Goal: Information Seeking & Learning: Learn about a topic

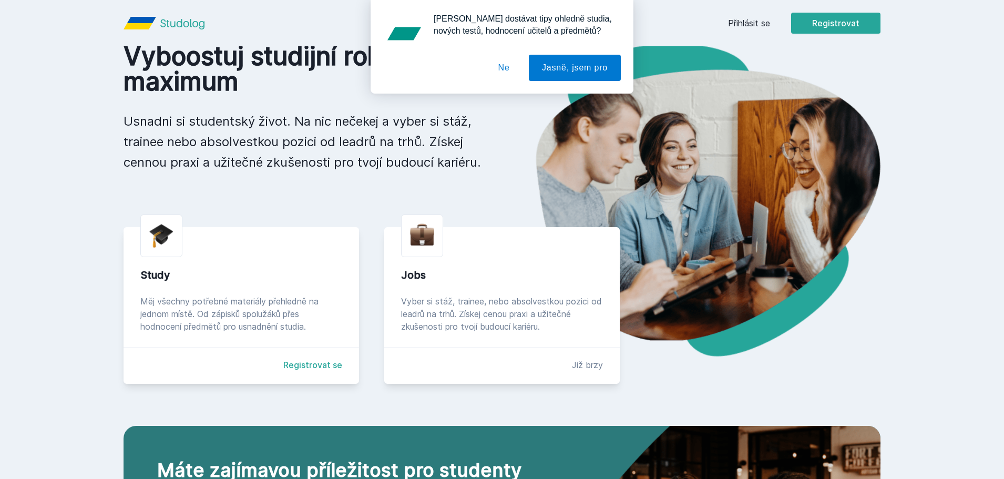
scroll to position [76, 0]
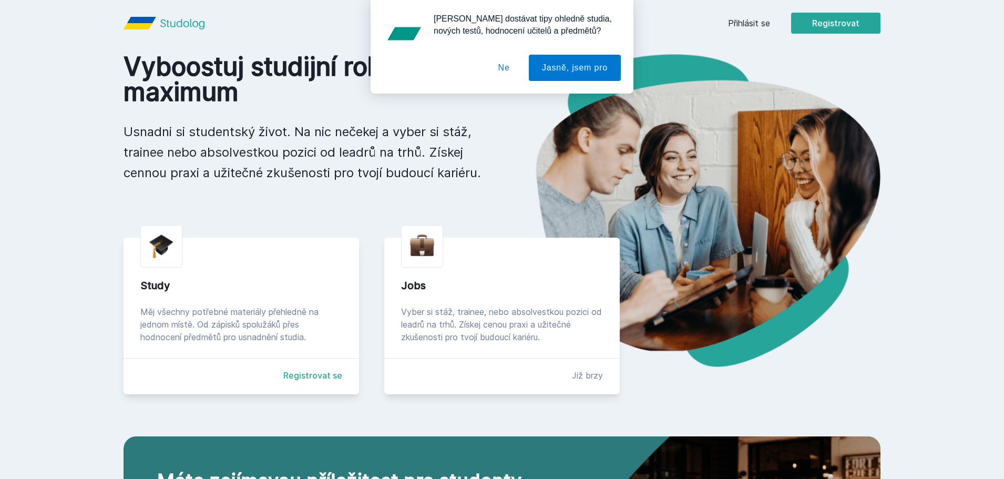
click at [504, 61] on button "Ne" at bounding box center [504, 68] width 38 height 26
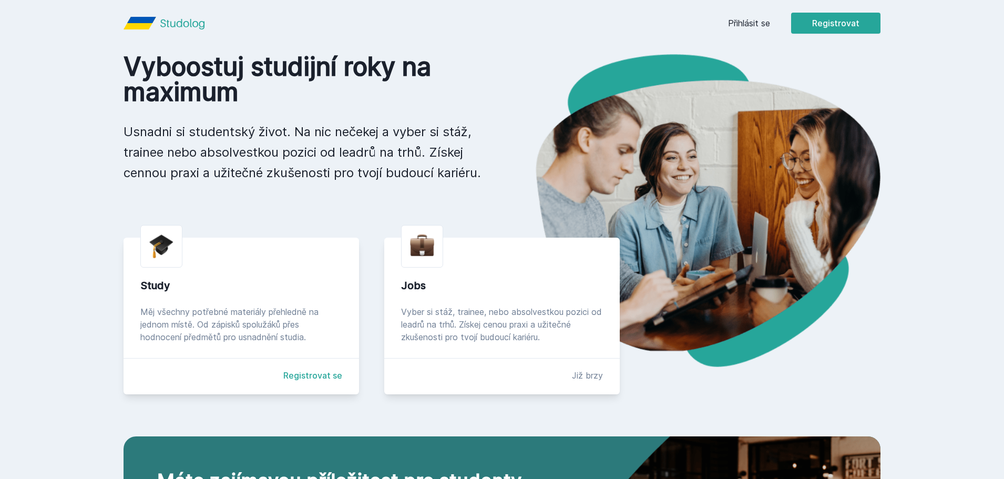
click at [757, 22] on link "Přihlásit se" at bounding box center [749, 23] width 42 height 13
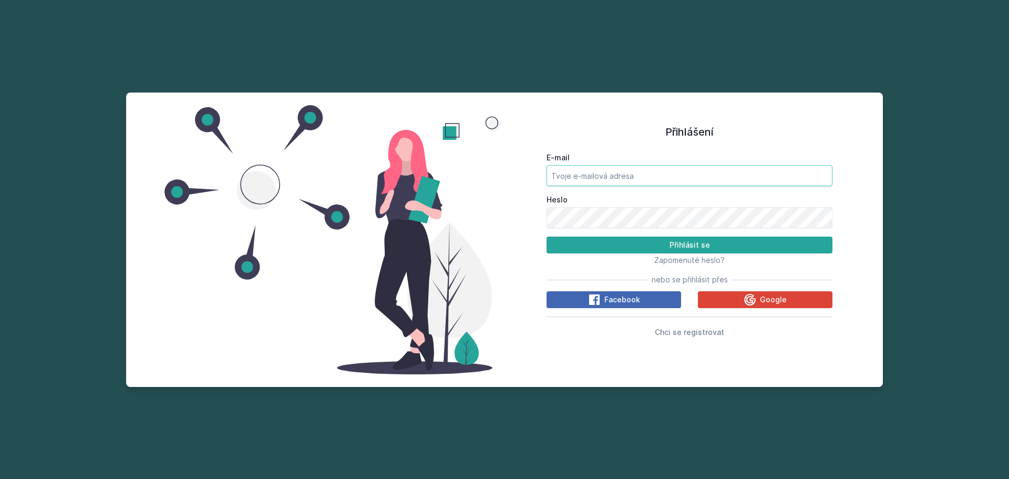
click at [615, 175] on input "E-mail" at bounding box center [689, 175] width 286 height 21
click at [714, 305] on button "Google" at bounding box center [765, 299] width 135 height 17
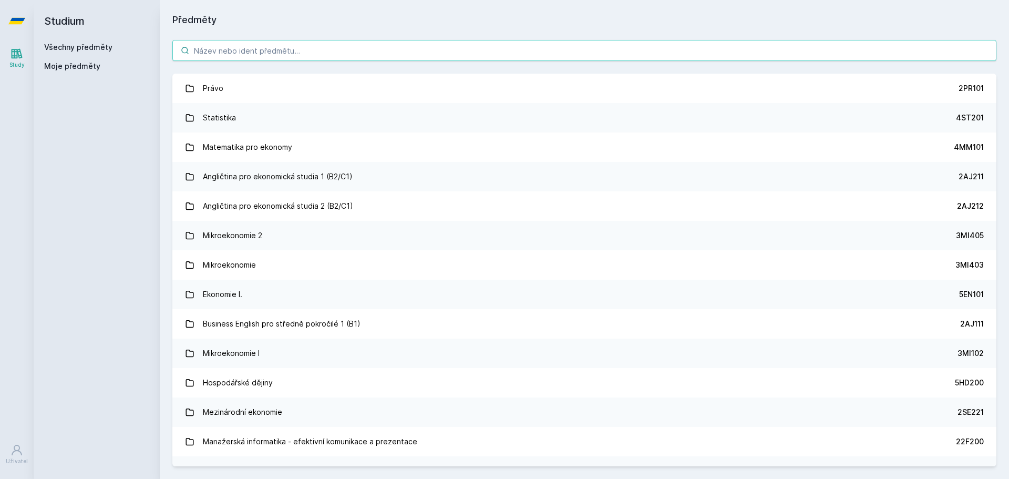
click at [348, 55] on input "search" at bounding box center [584, 50] width 824 height 21
paste input "5FI469"
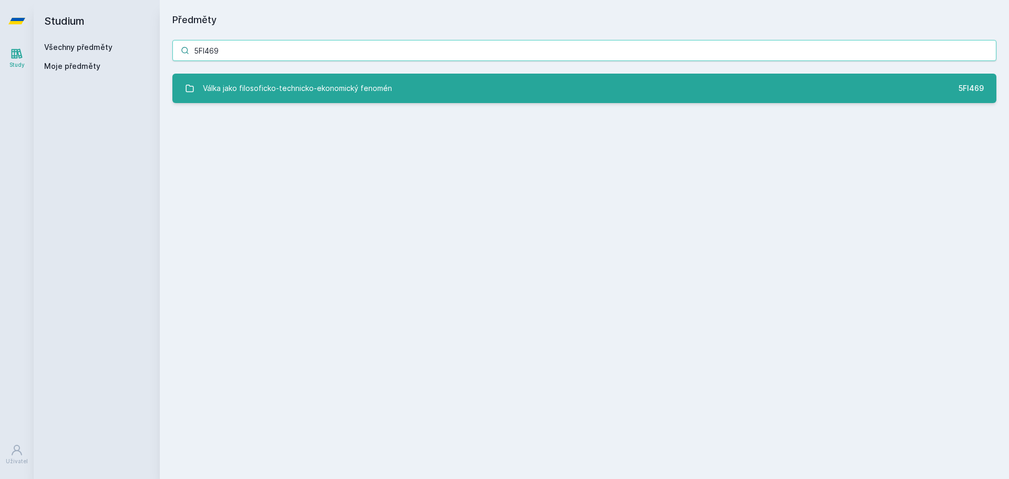
type input "5FI469"
click at [345, 84] on div "Válka jako filosoficko-technicko-ekonomický fenomén" at bounding box center [297, 88] width 189 height 21
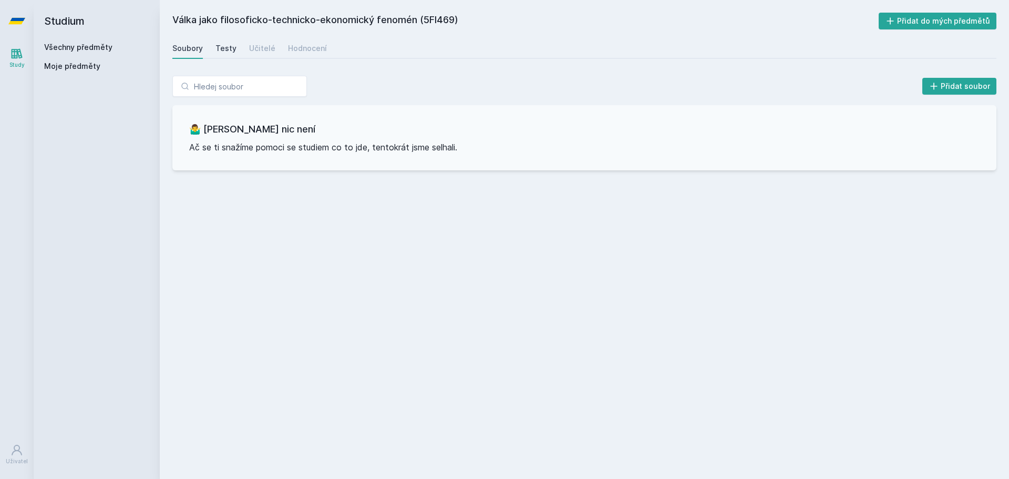
click at [219, 51] on div "Testy" at bounding box center [225, 48] width 21 height 11
click at [253, 51] on div "Učitelé" at bounding box center [262, 48] width 26 height 11
click at [293, 47] on div "Hodnocení" at bounding box center [307, 48] width 39 height 11
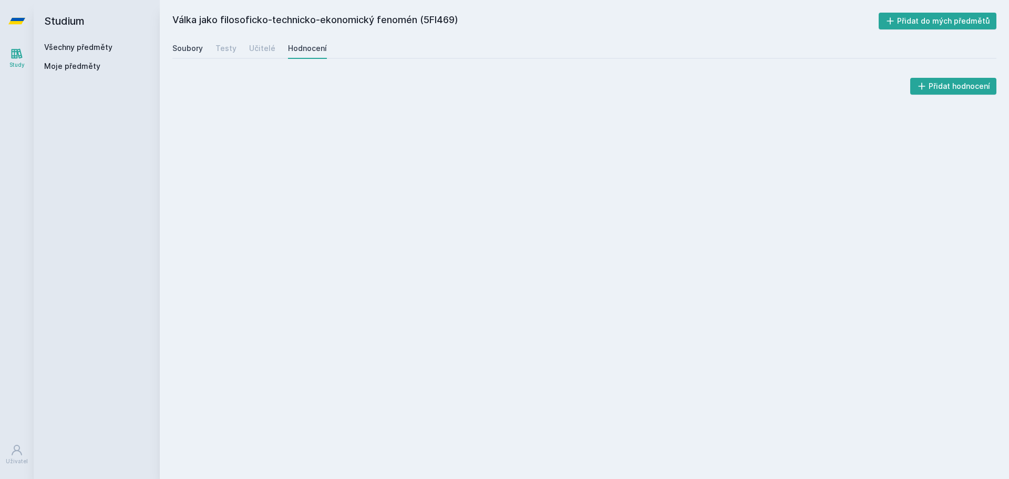
click at [194, 43] on div "Soubory" at bounding box center [187, 48] width 30 height 11
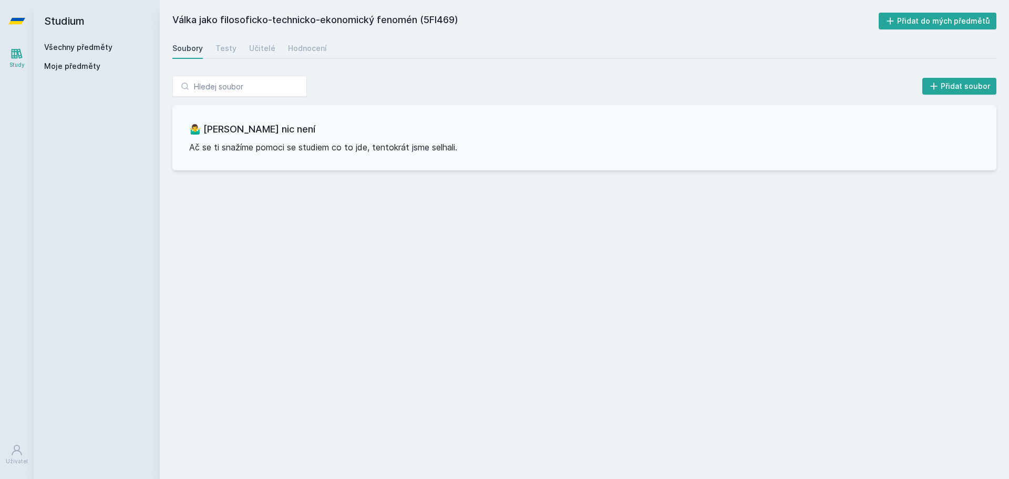
click at [19, 67] on div "Study" at bounding box center [16, 65] width 15 height 8
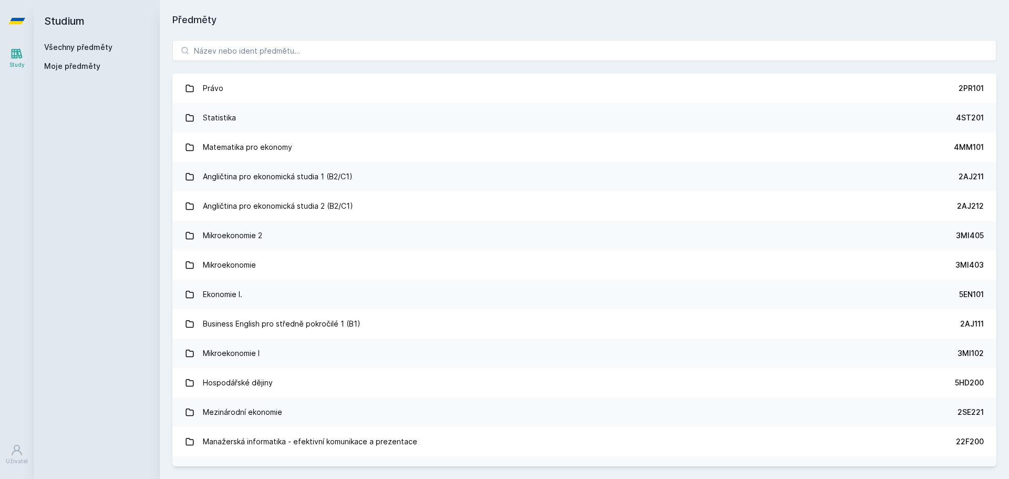
click at [89, 70] on span "Moje předměty" at bounding box center [72, 66] width 56 height 11
click at [96, 67] on span "Moje předměty" at bounding box center [72, 66] width 56 height 11
click at [91, 67] on span "Moje předměty" at bounding box center [72, 66] width 56 height 11
click at [99, 45] on link "Všechny předměty" at bounding box center [78, 47] width 68 height 9
click at [92, 67] on span "Moje předměty" at bounding box center [72, 66] width 56 height 11
